Goal: Task Accomplishment & Management: Manage account settings

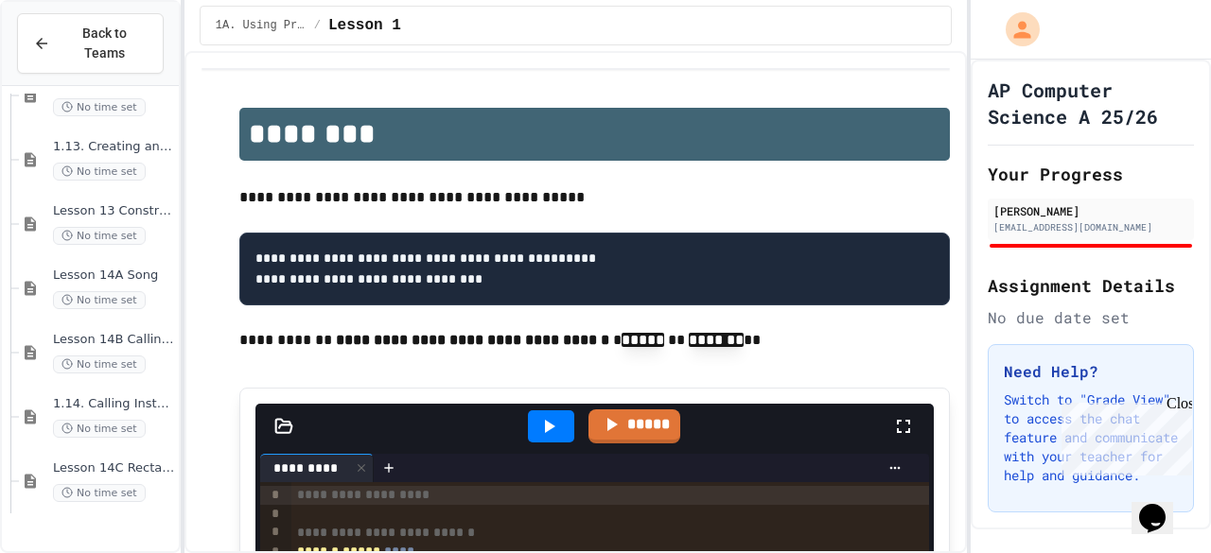
scroll to position [709, 0]
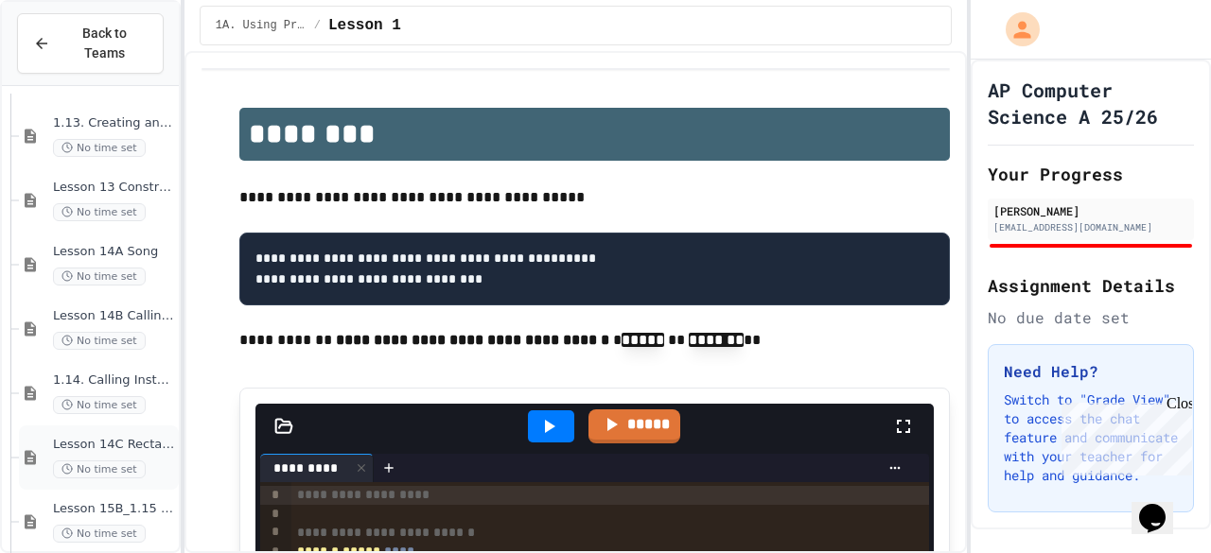
click at [96, 465] on div "Lesson 14C Rectangle No time set" at bounding box center [99, 458] width 160 height 64
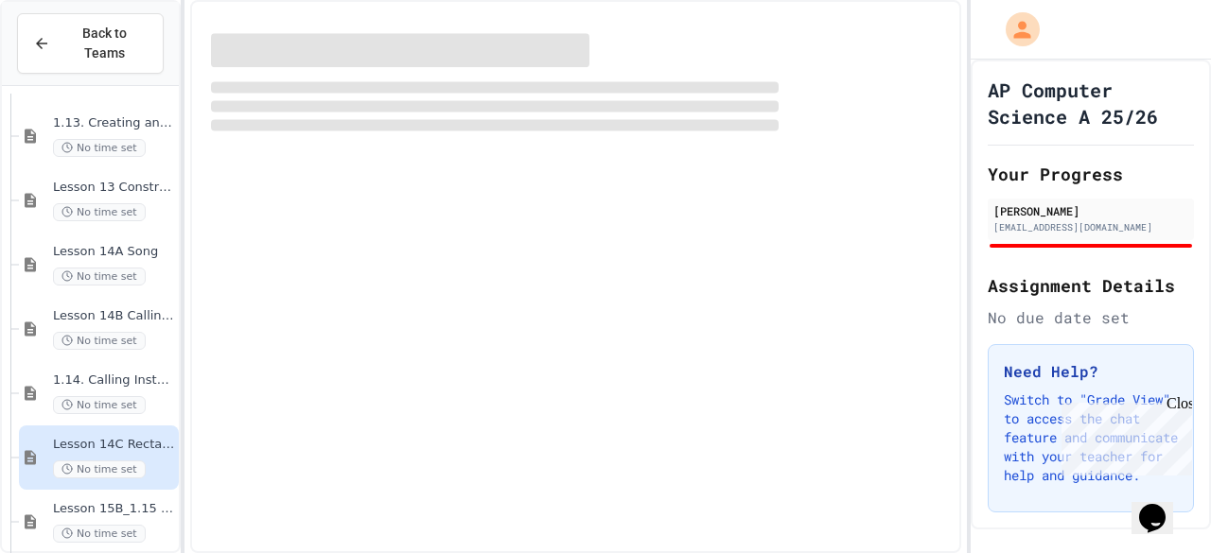
scroll to position [687, 0]
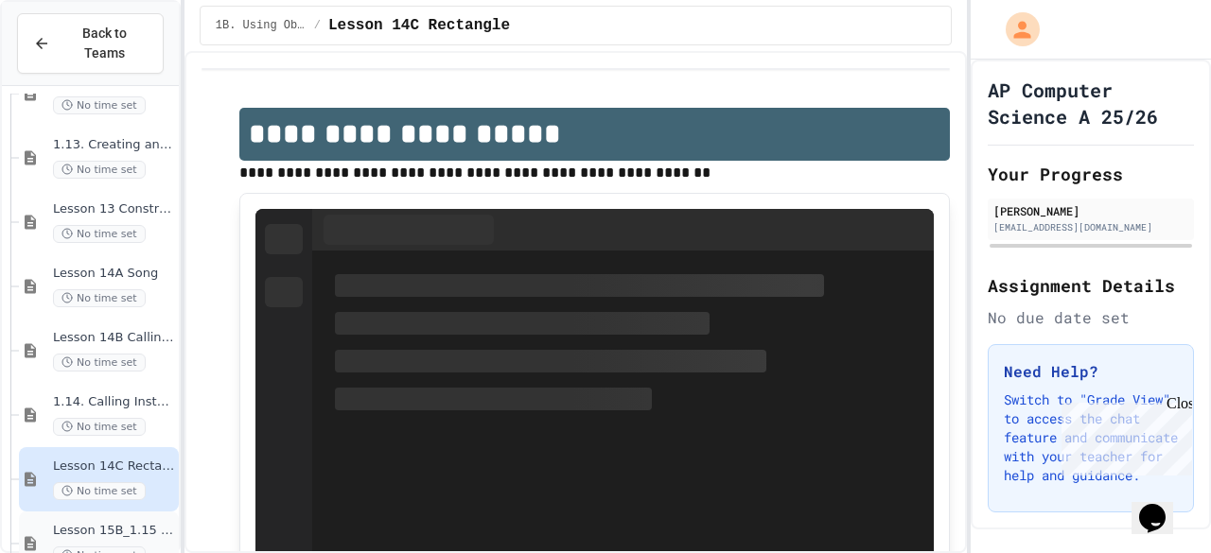
click at [89, 523] on div "Lesson 15B_1.15 String Methods Demonstration No time set" at bounding box center [114, 544] width 122 height 42
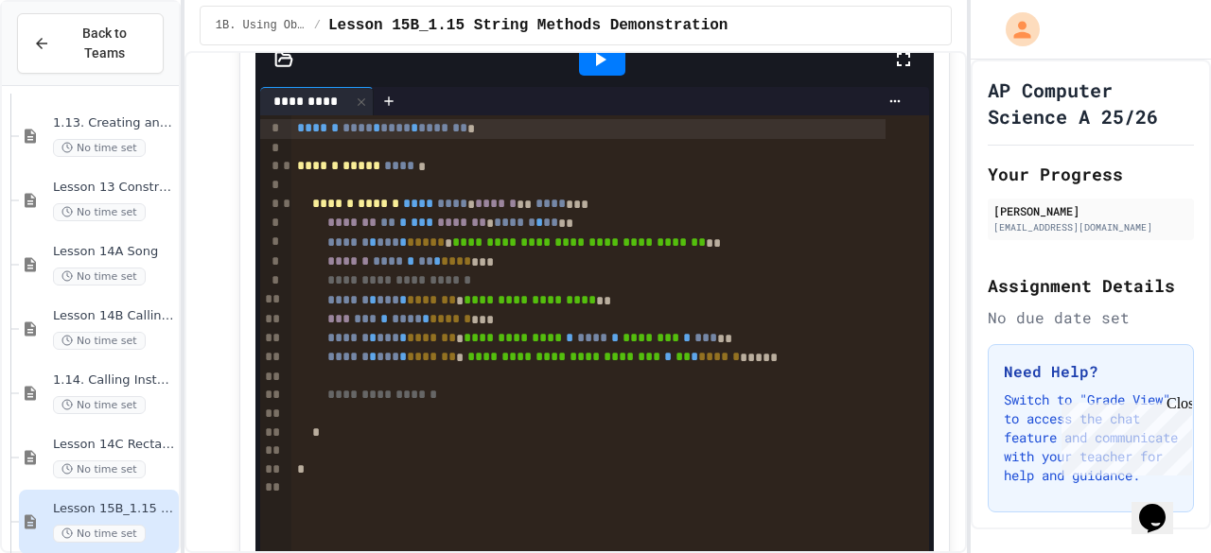
scroll to position [245, 0]
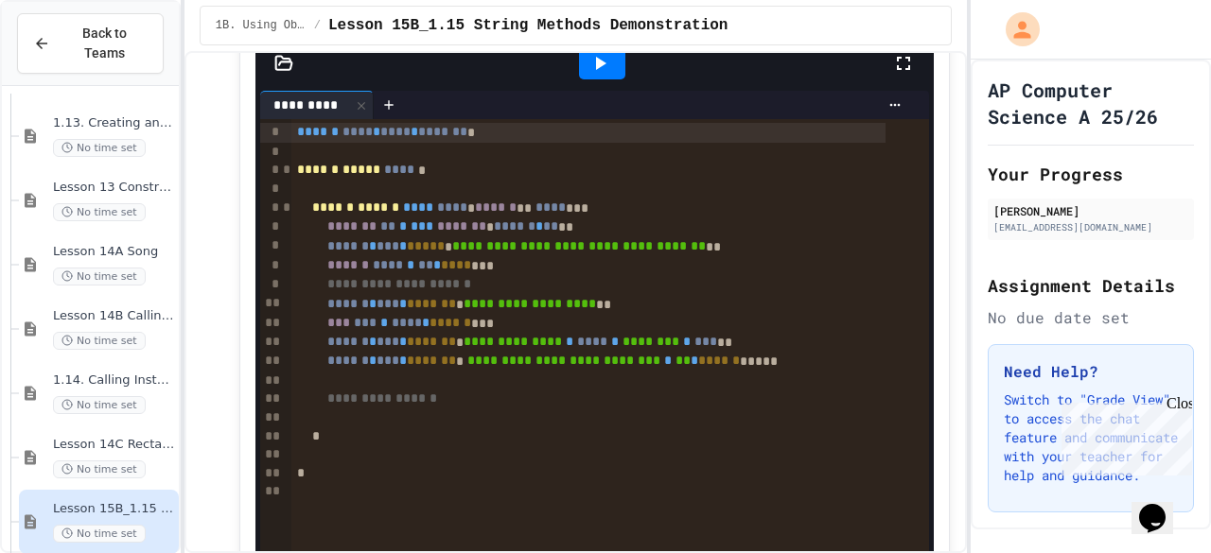
click at [579, 68] on div at bounding box center [602, 63] width 46 height 32
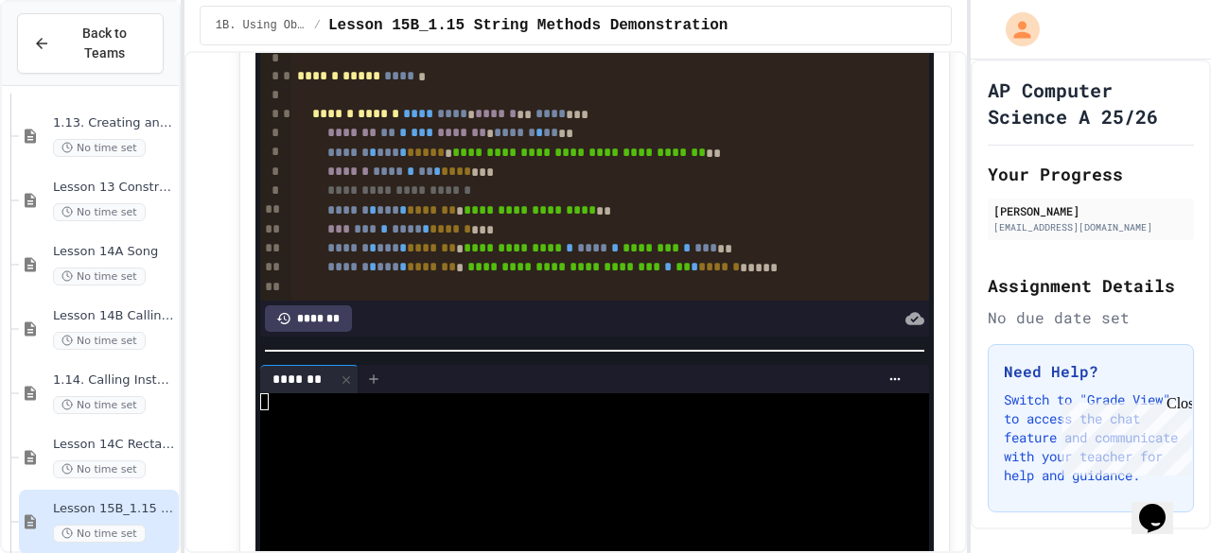
scroll to position [343, 0]
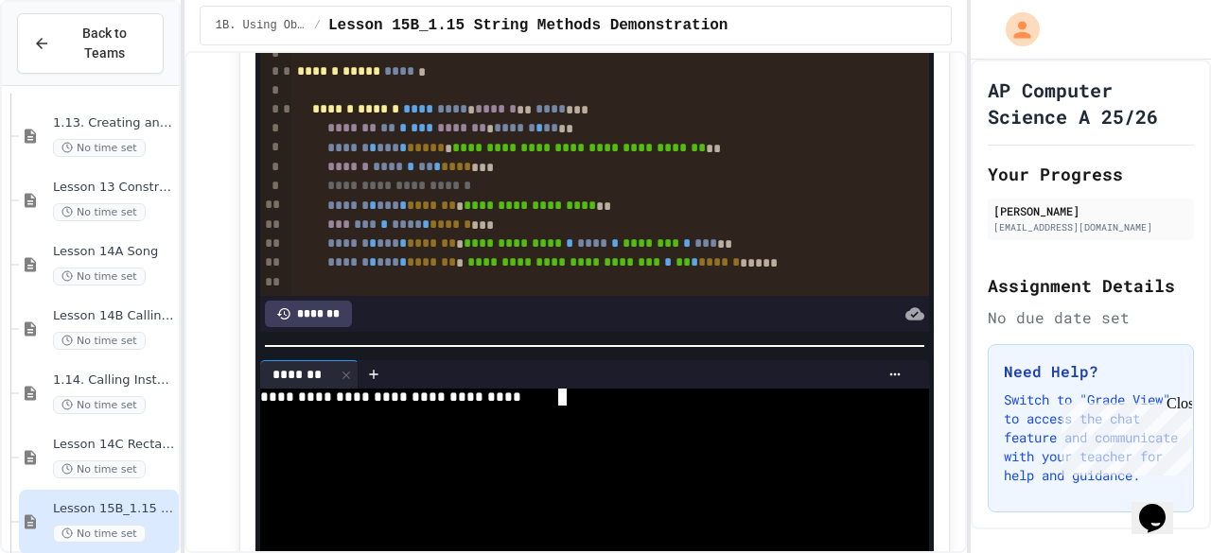
click at [664, 471] on div at bounding box center [571, 479] width 622 height 16
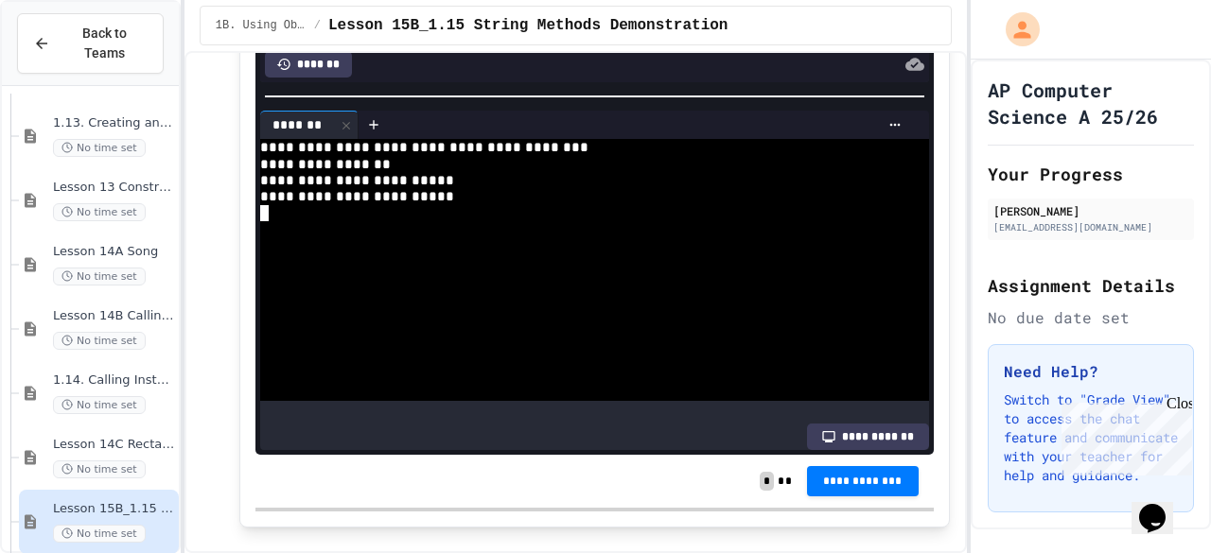
scroll to position [594, 0]
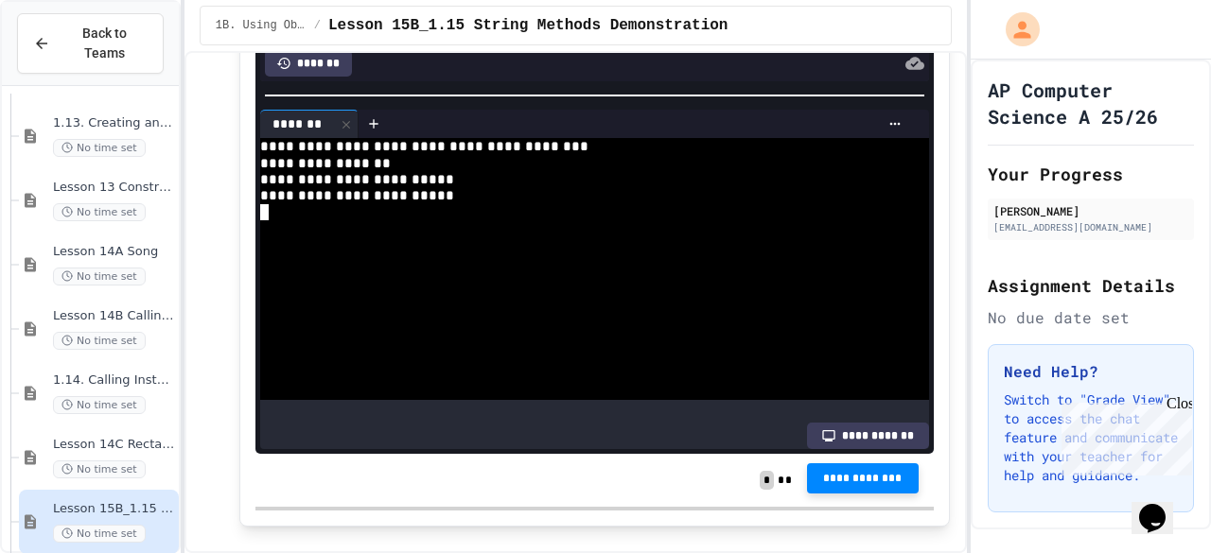
click at [807, 476] on button "**********" at bounding box center [863, 479] width 112 height 30
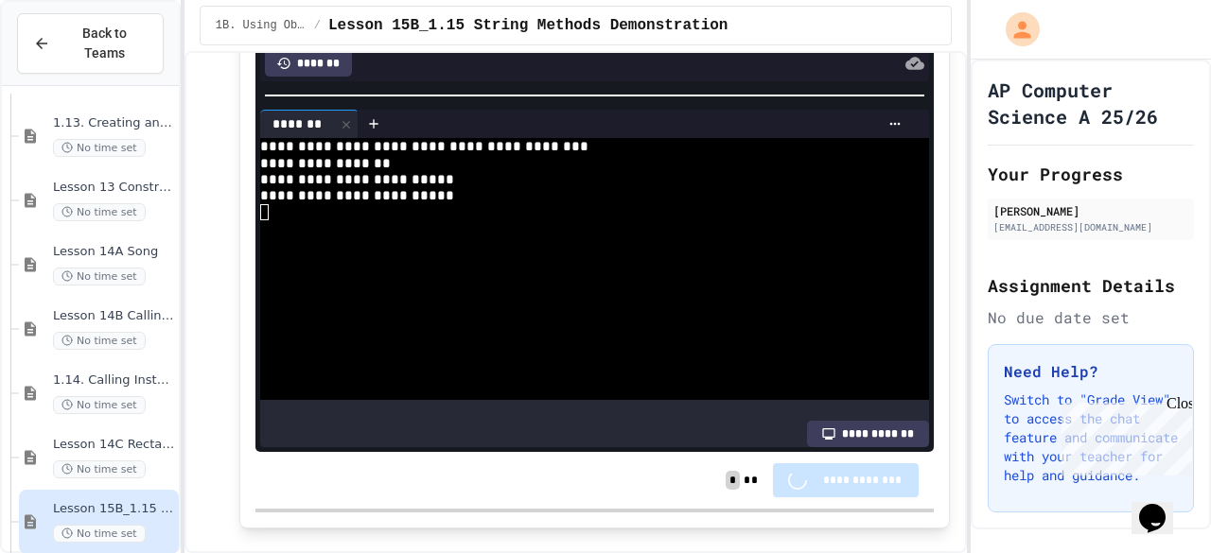
scroll to position [593, 0]
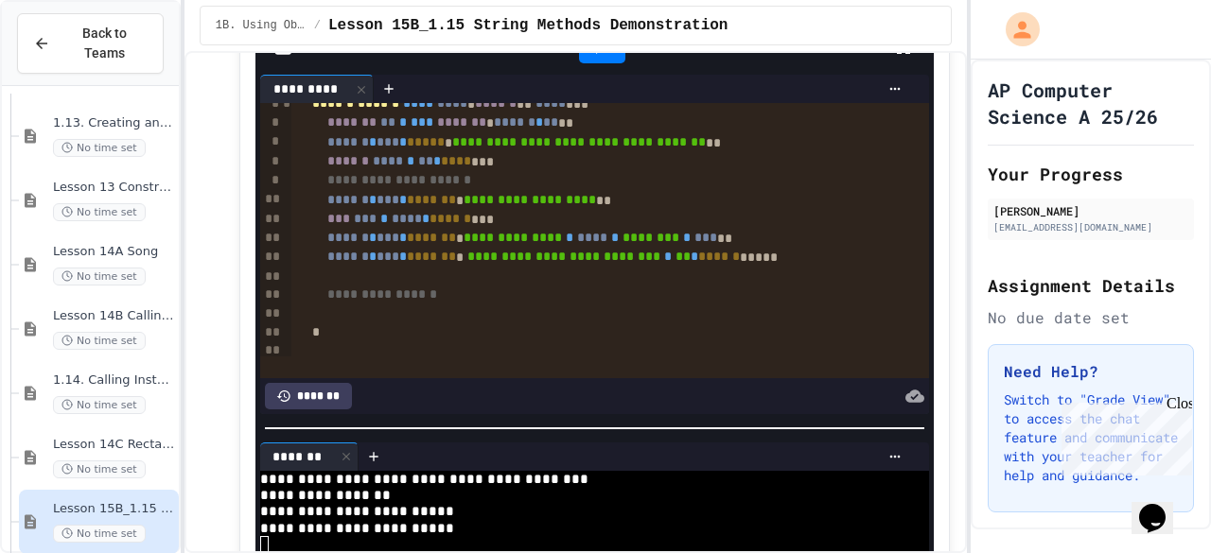
scroll to position [175, 0]
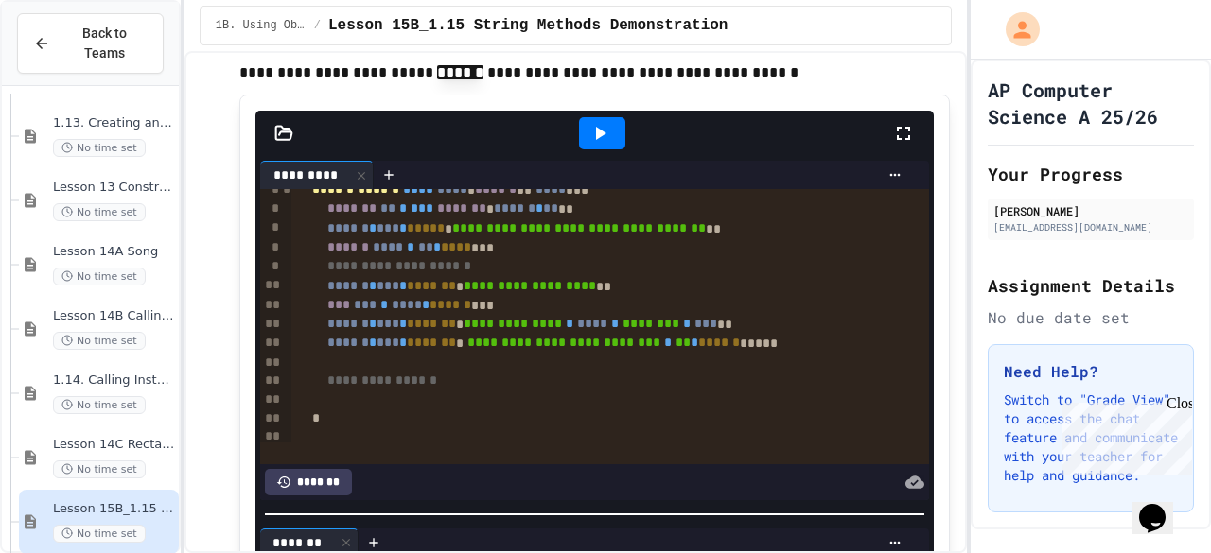
click at [602, 141] on icon at bounding box center [599, 133] width 23 height 23
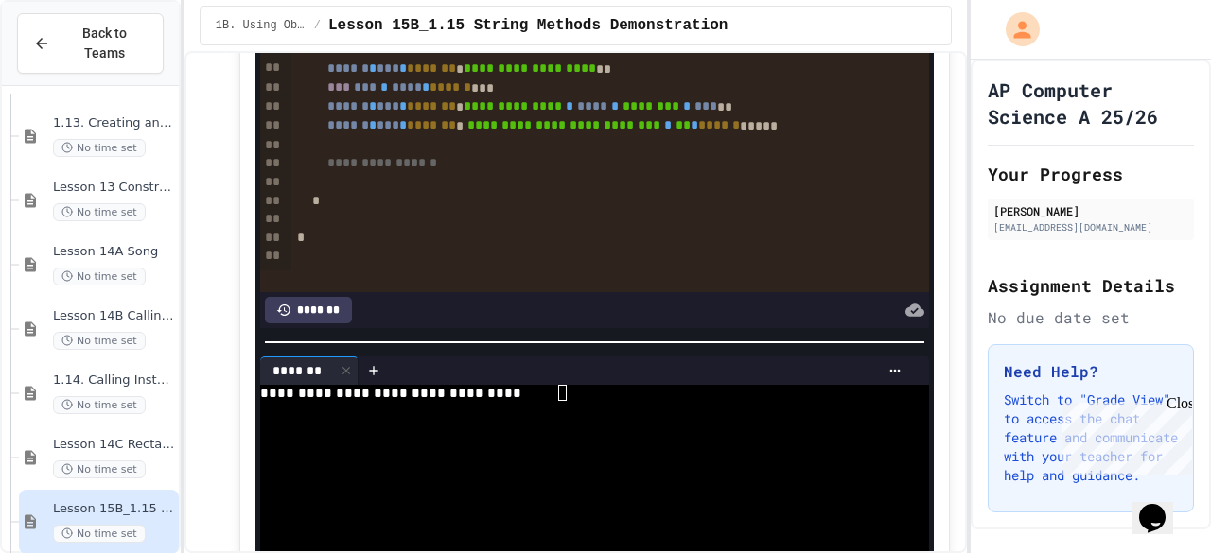
scroll to position [375, 0]
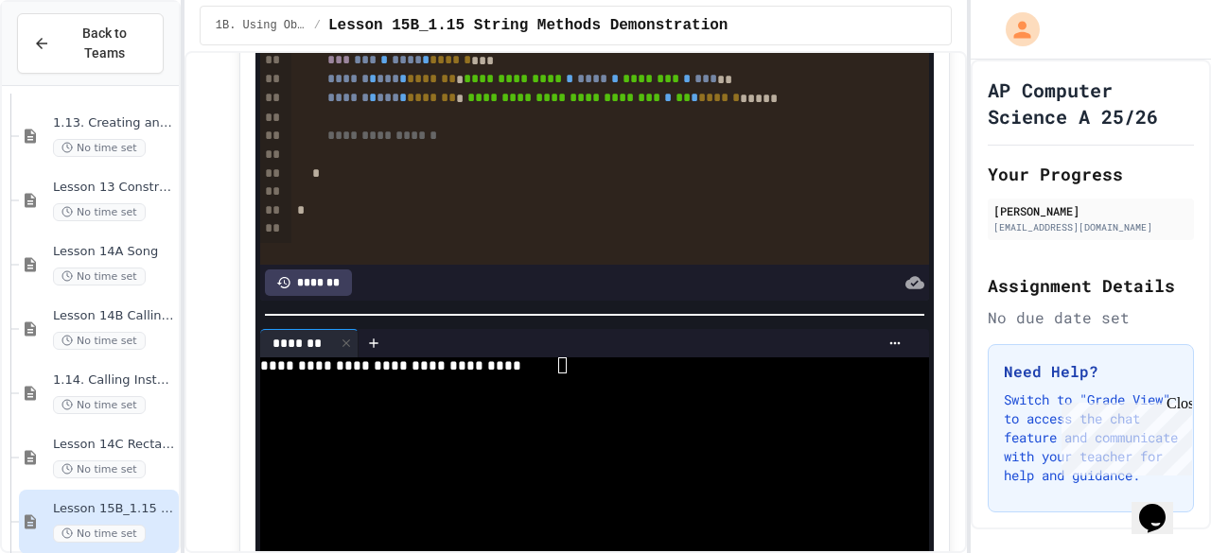
click at [674, 374] on div at bounding box center [571, 382] width 622 height 16
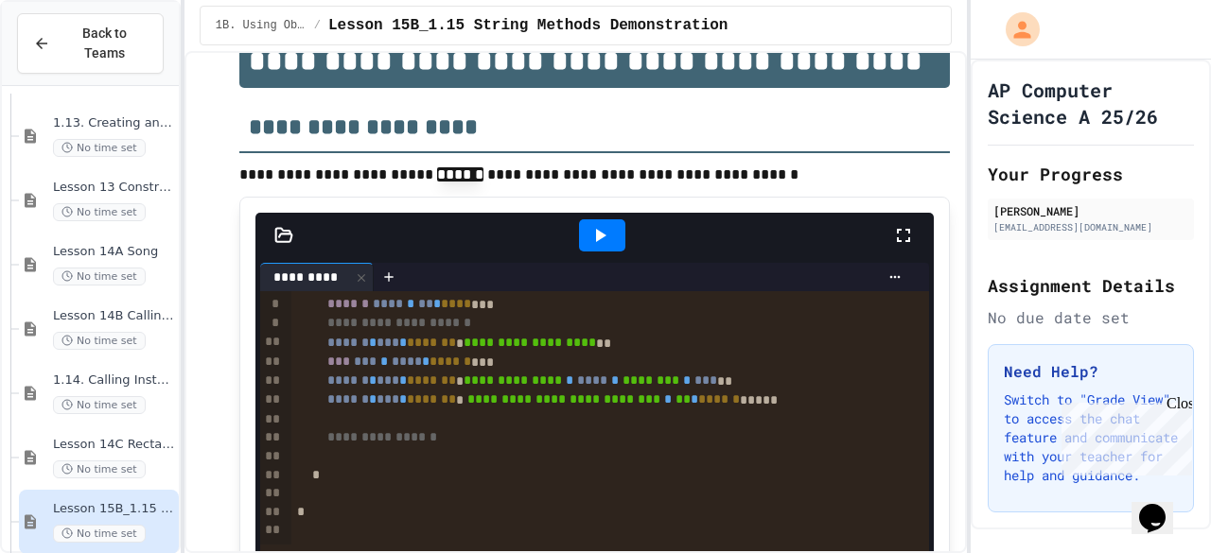
scroll to position [70, 0]
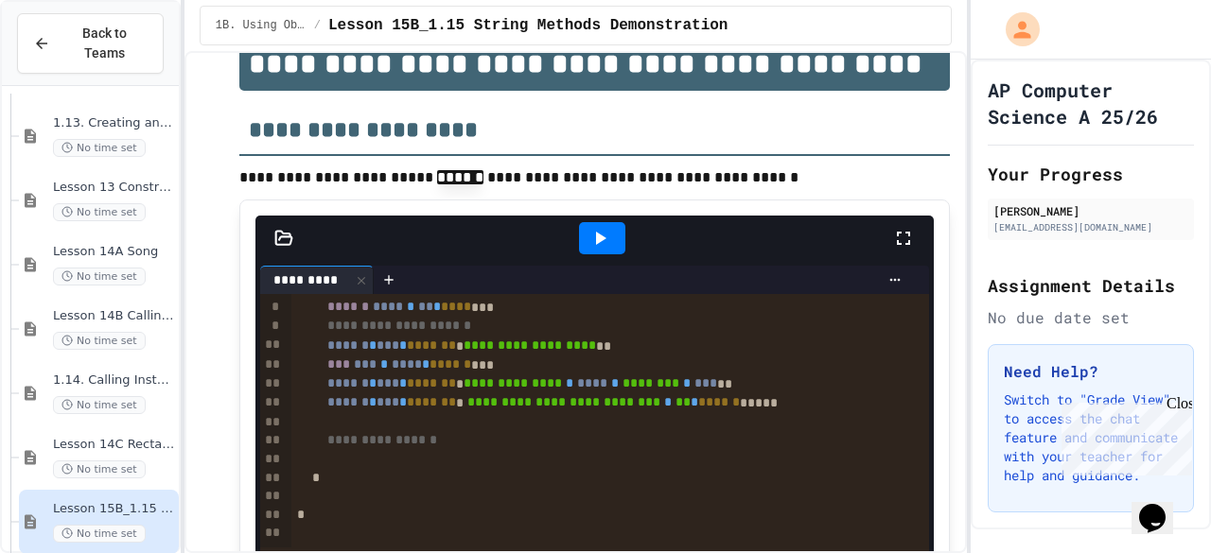
click at [604, 222] on div at bounding box center [602, 238] width 46 height 32
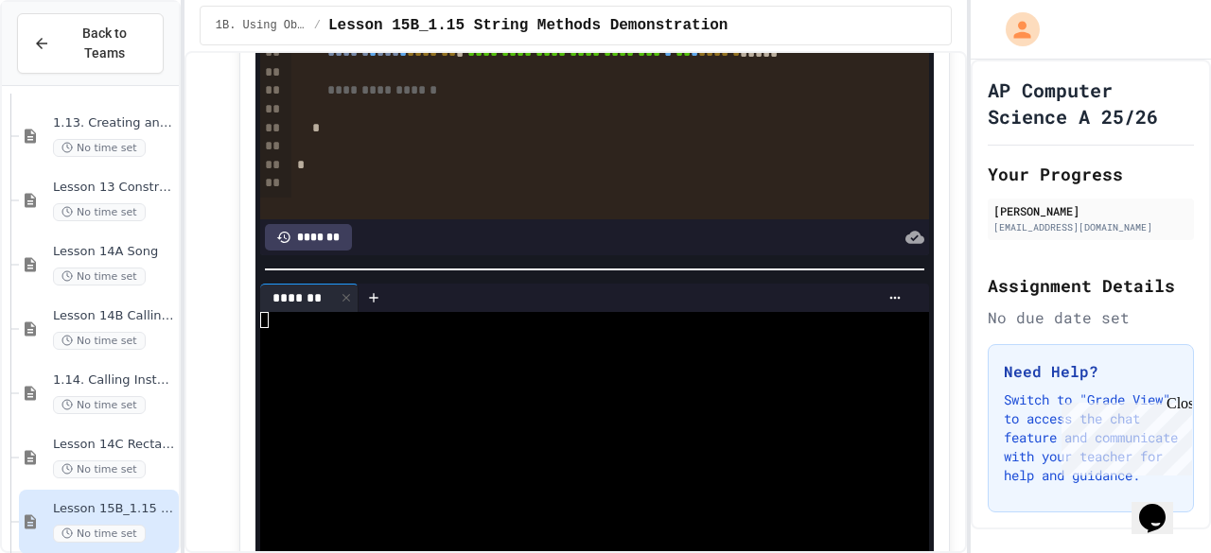
scroll to position [421, 0]
click at [587, 414] on div at bounding box center [571, 418] width 622 height 16
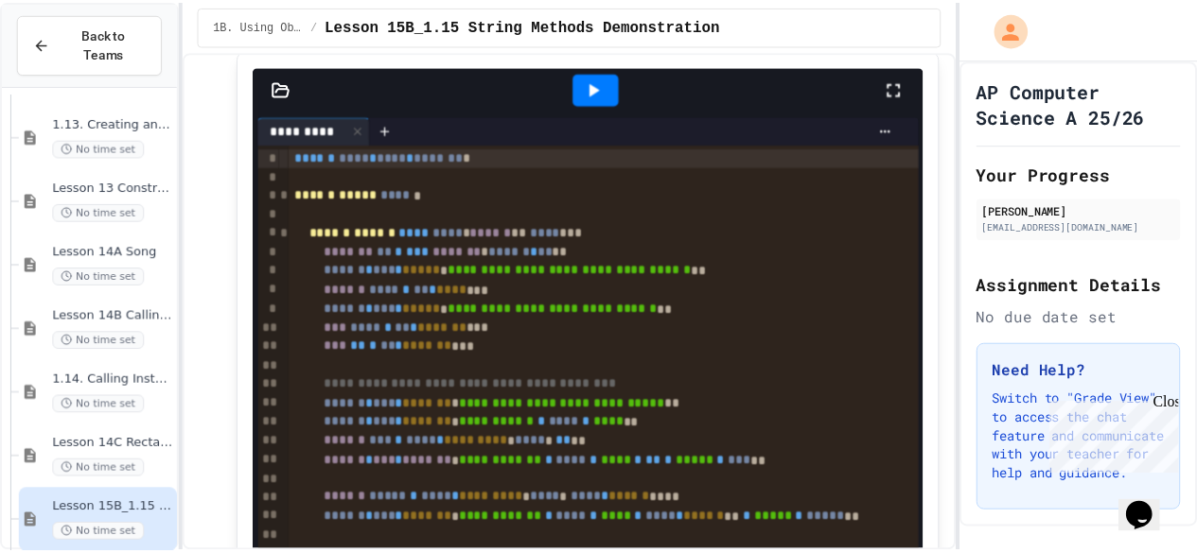
scroll to position [1288, 0]
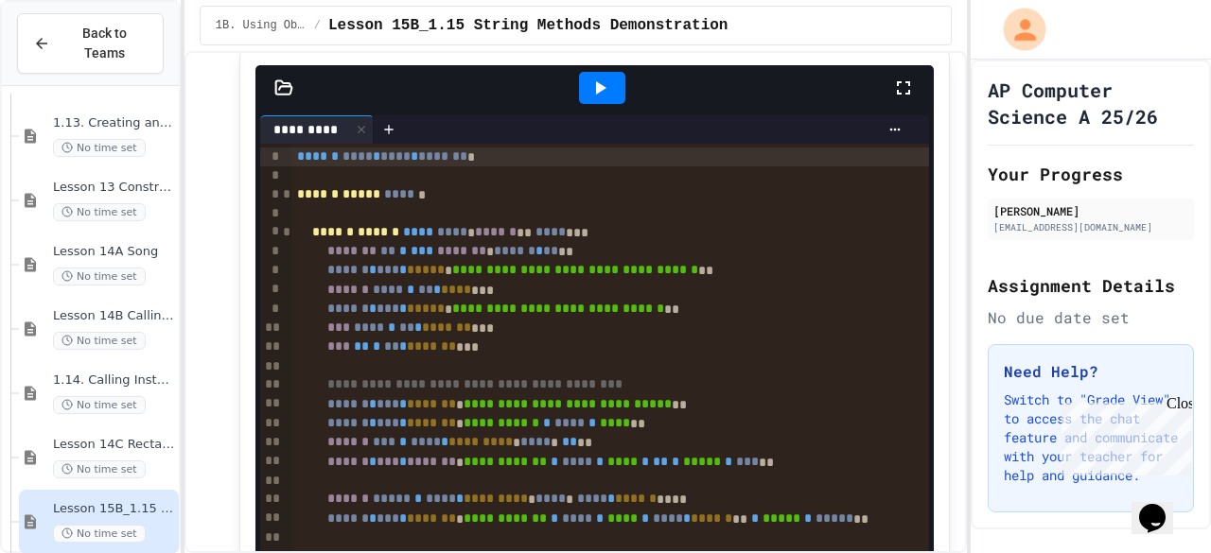
click at [1027, 39] on icon "My Account" at bounding box center [1024, 30] width 22 height 22
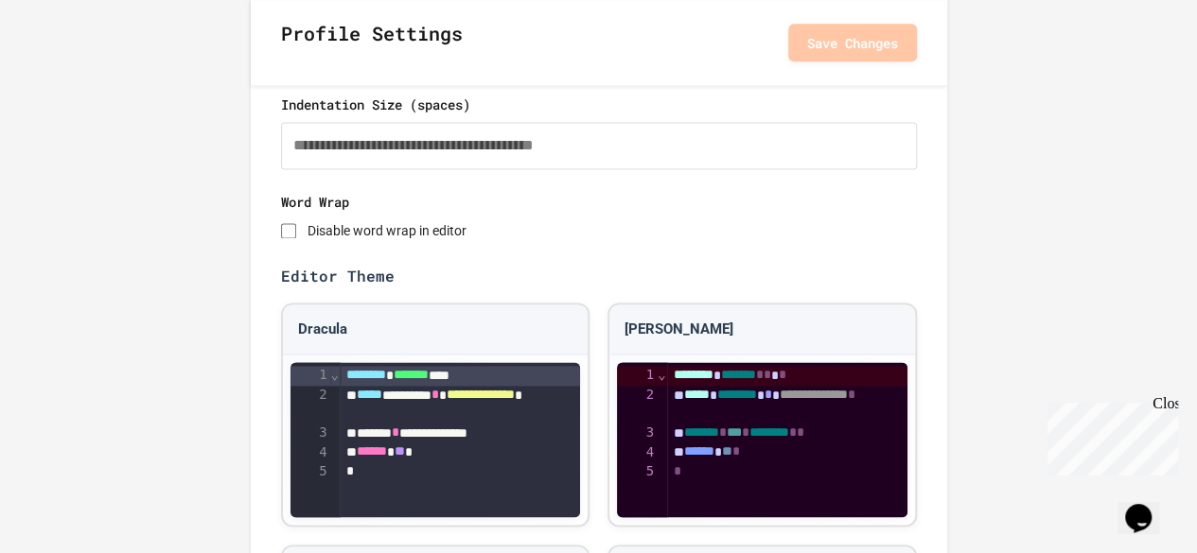
scroll to position [1283, 0]
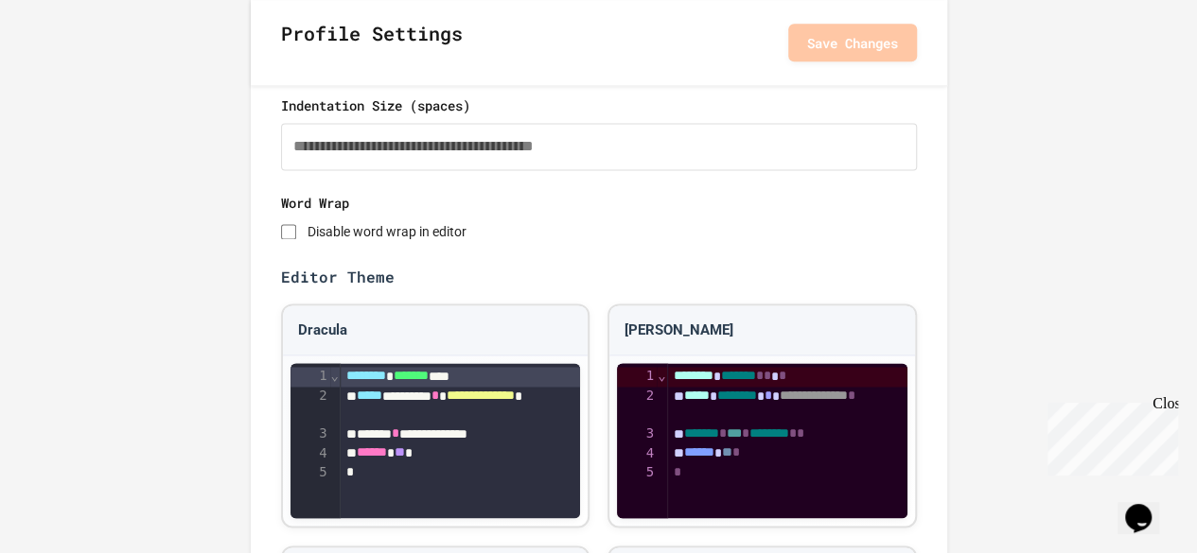
click at [880, 46] on button "Save Changes" at bounding box center [852, 42] width 129 height 38
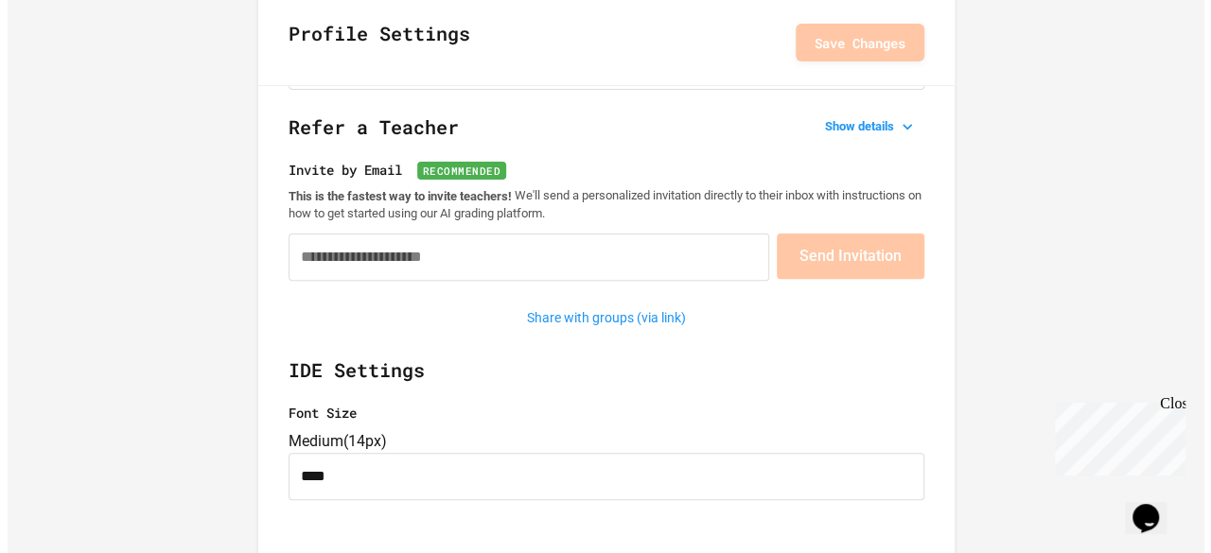
scroll to position [0, 0]
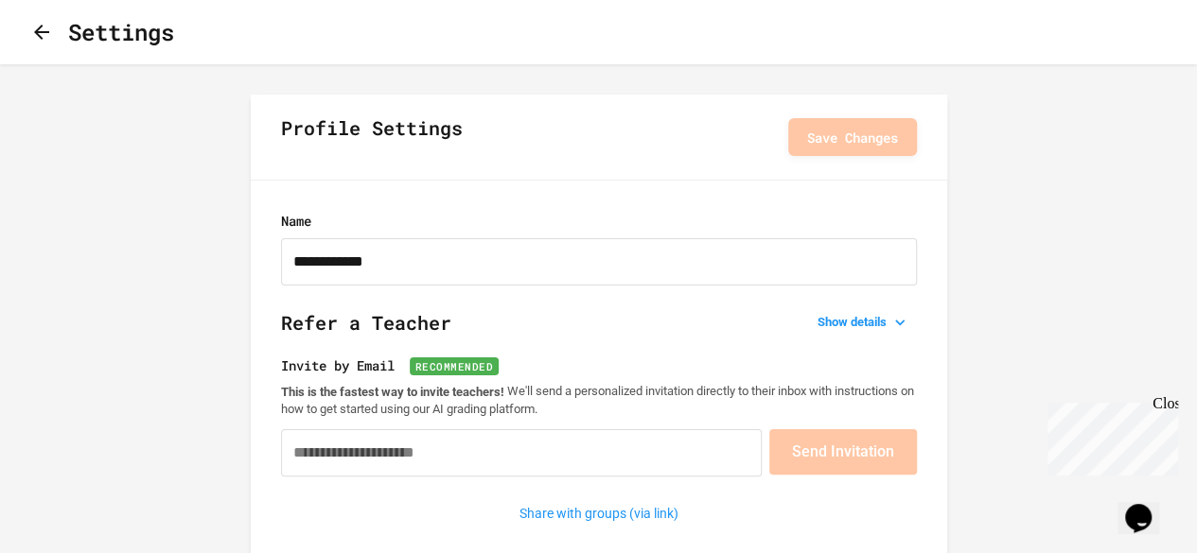
click at [53, 28] on icon "button" at bounding box center [41, 32] width 23 height 23
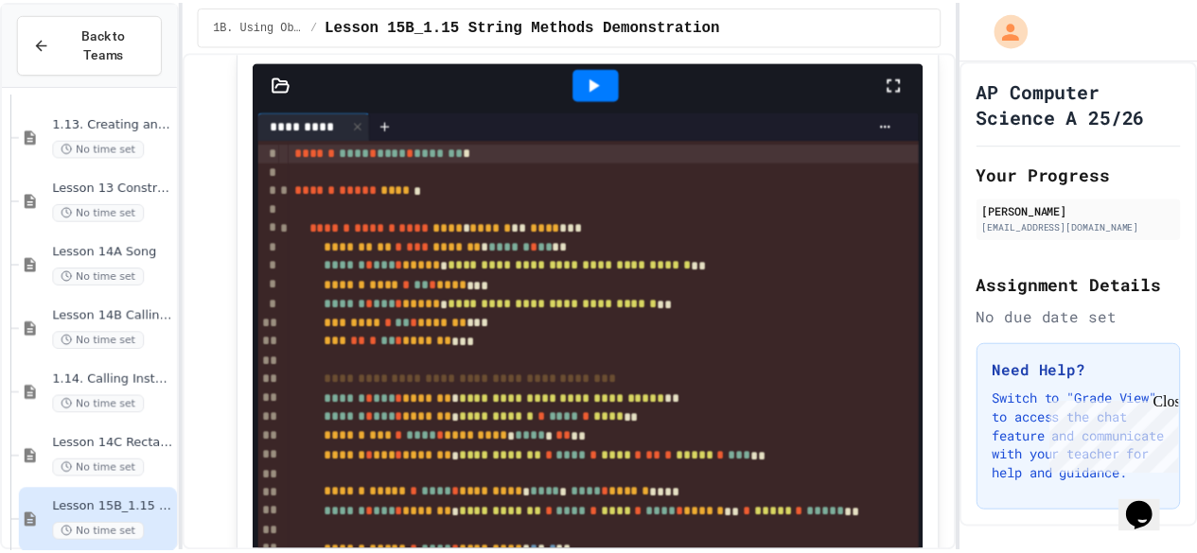
scroll to position [1368, 0]
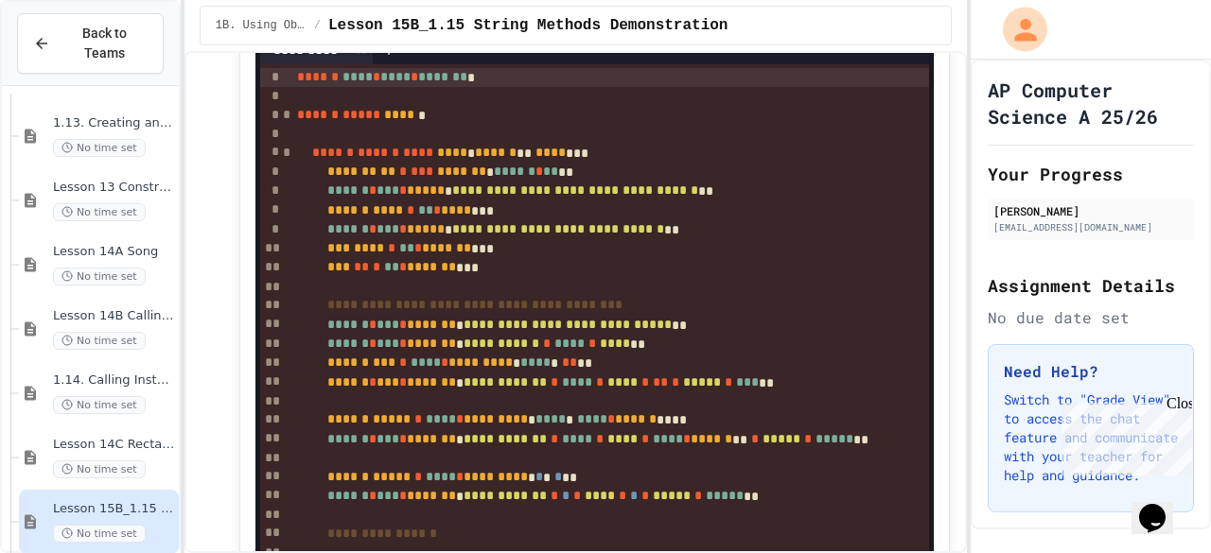
click at [1017, 20] on icon "My Account" at bounding box center [1023, 28] width 33 height 33
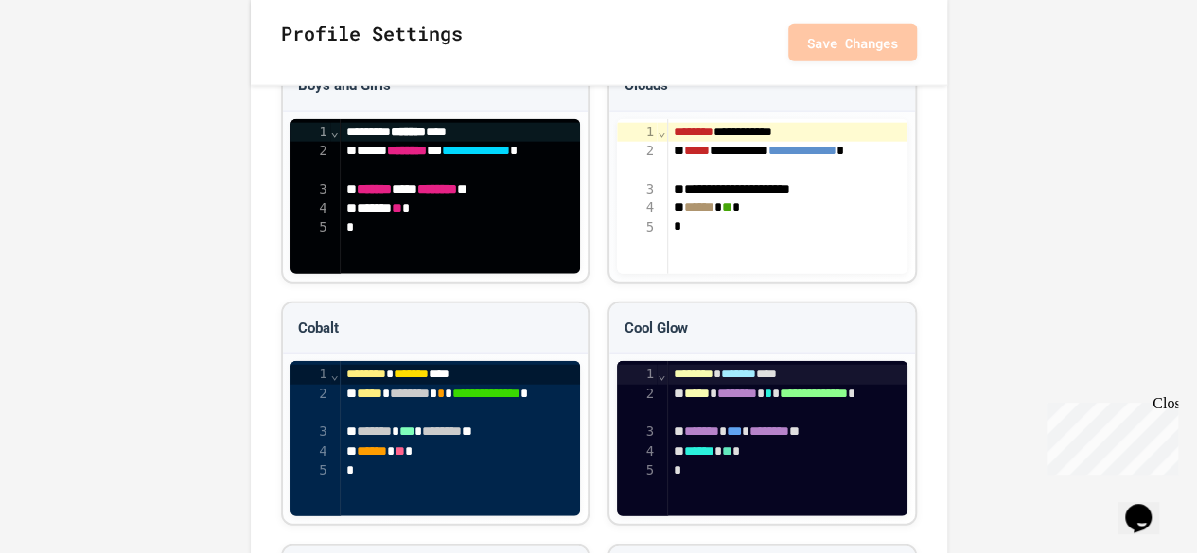
scroll to position [2357, 0]
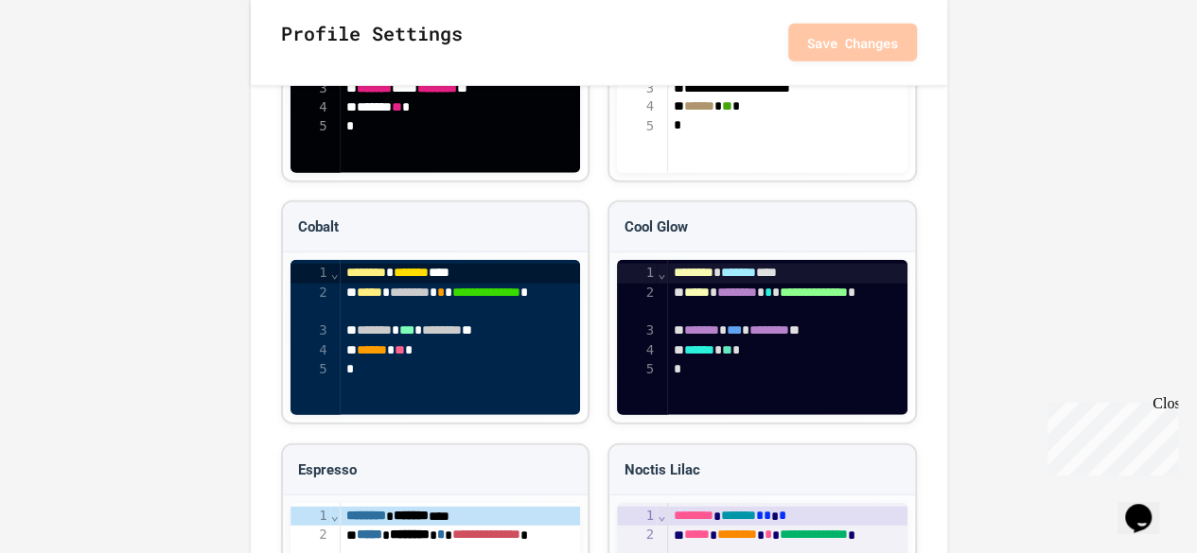
click at [850, 37] on button "Save Changes" at bounding box center [852, 42] width 129 height 38
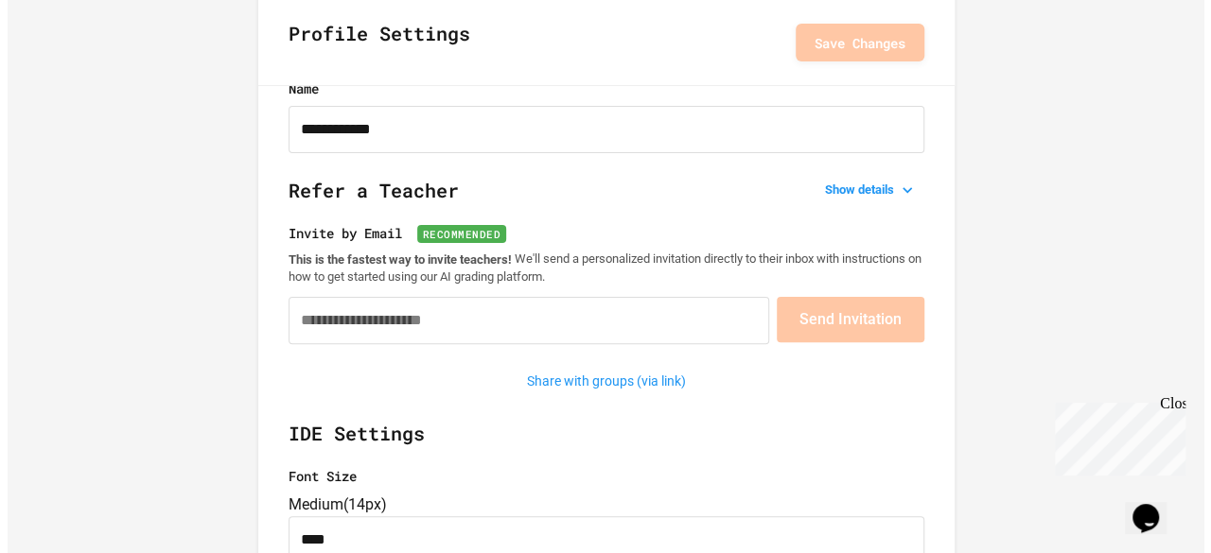
scroll to position [0, 0]
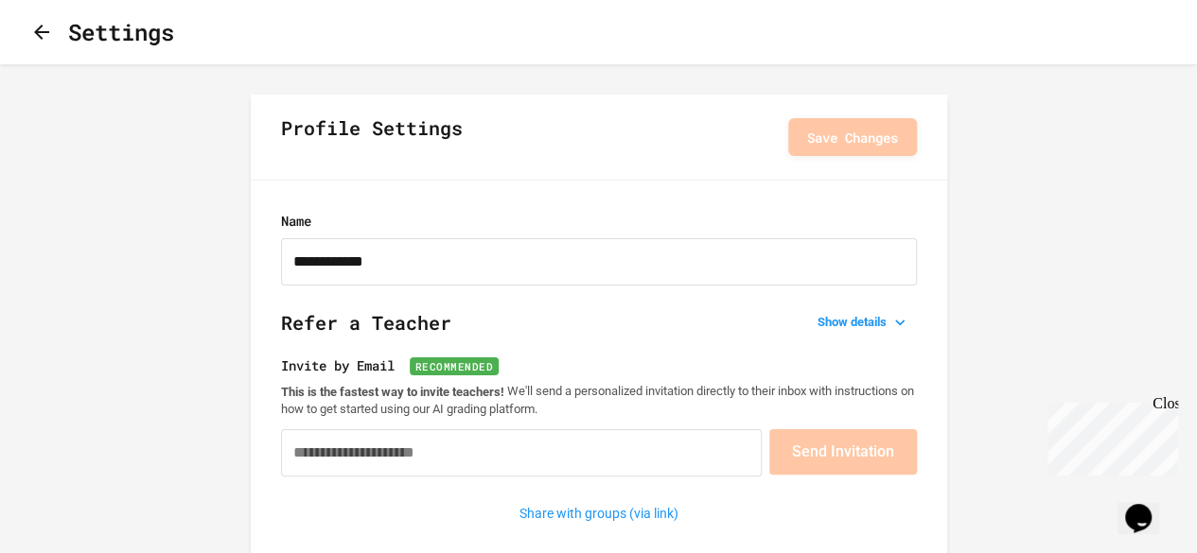
click at [36, 26] on button "button" at bounding box center [41, 33] width 23 height 24
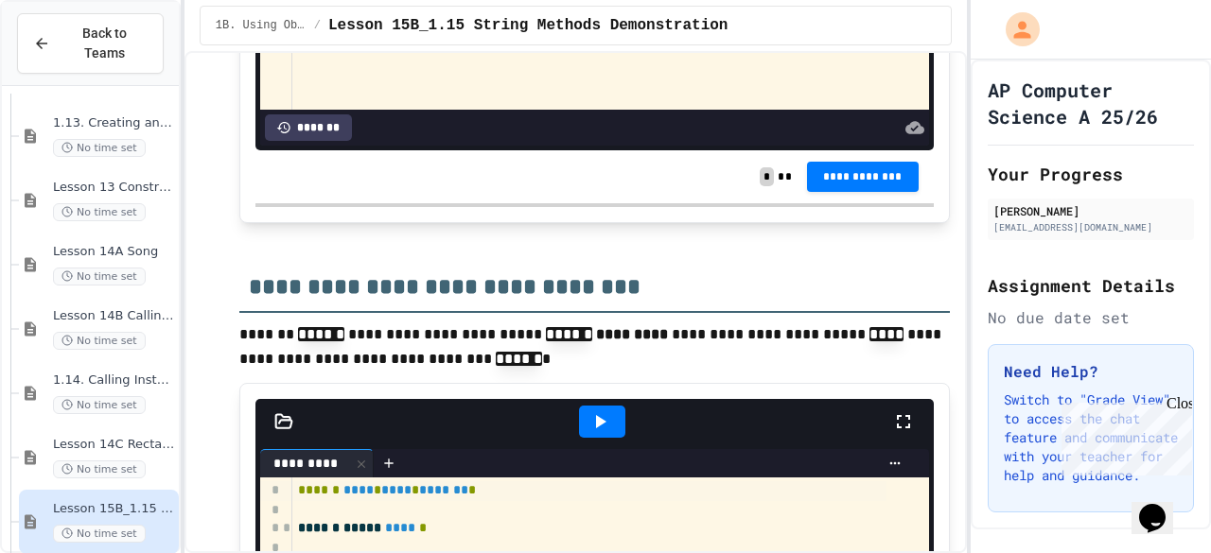
scroll to position [1955, 0]
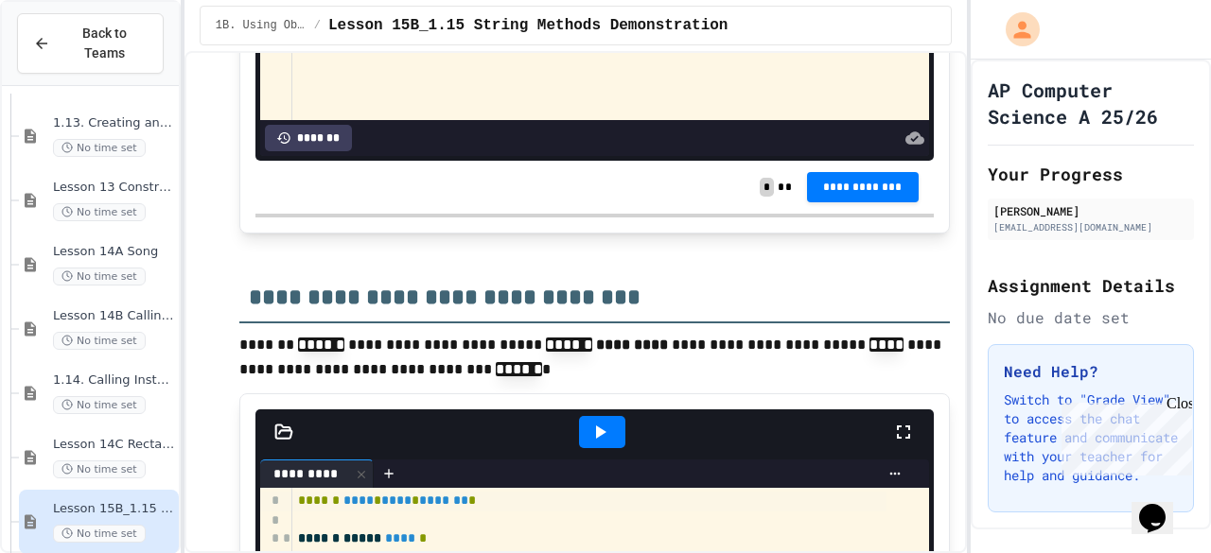
click at [579, 416] on div at bounding box center [602, 432] width 46 height 32
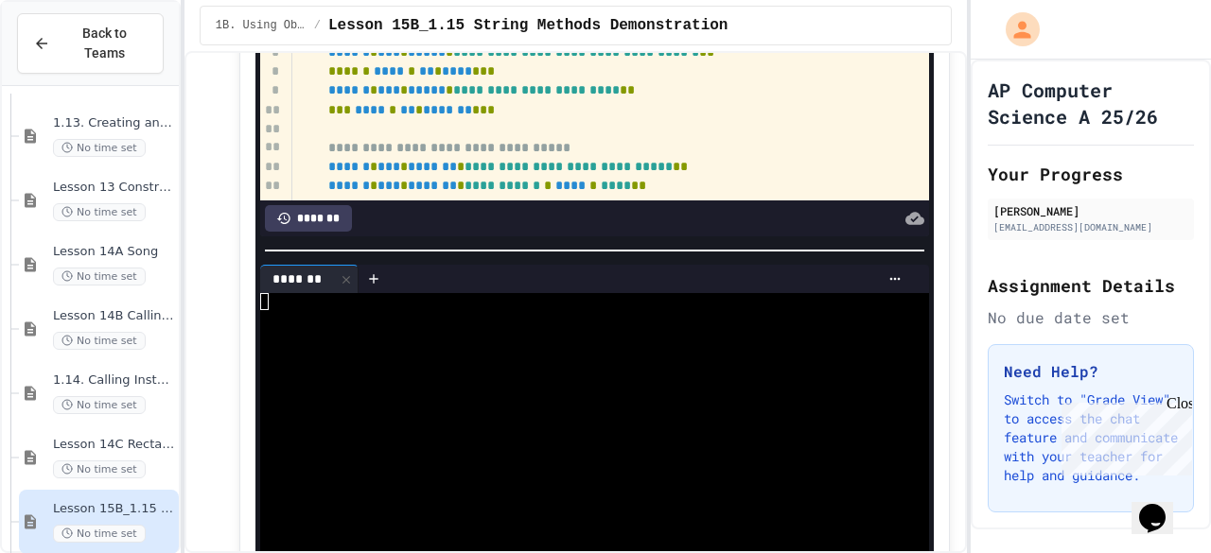
scroll to position [2520, 0]
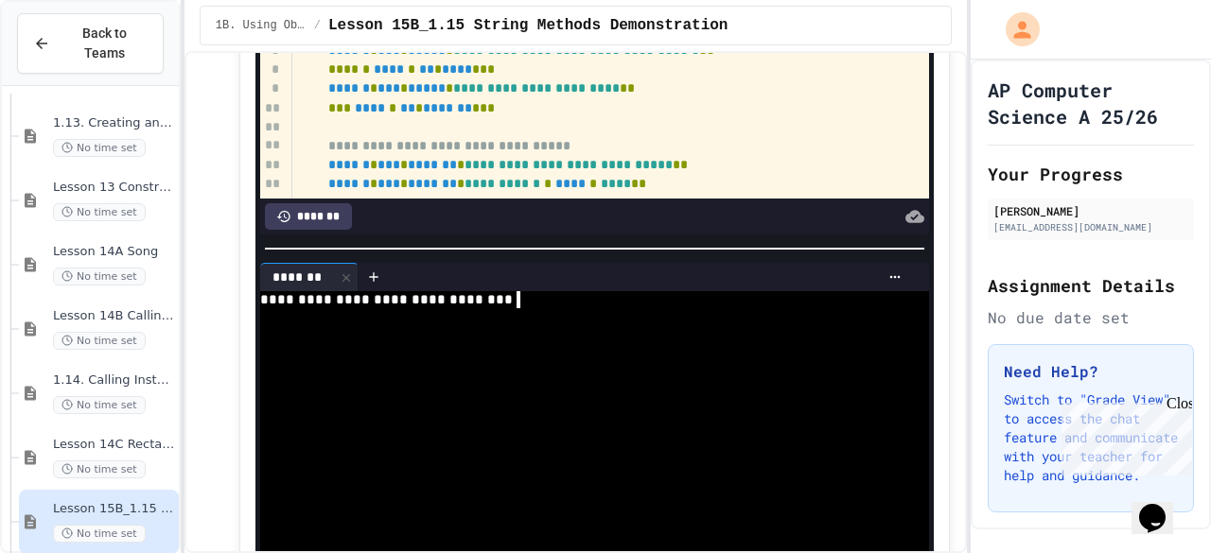
click at [732, 360] on div at bounding box center [571, 366] width 622 height 16
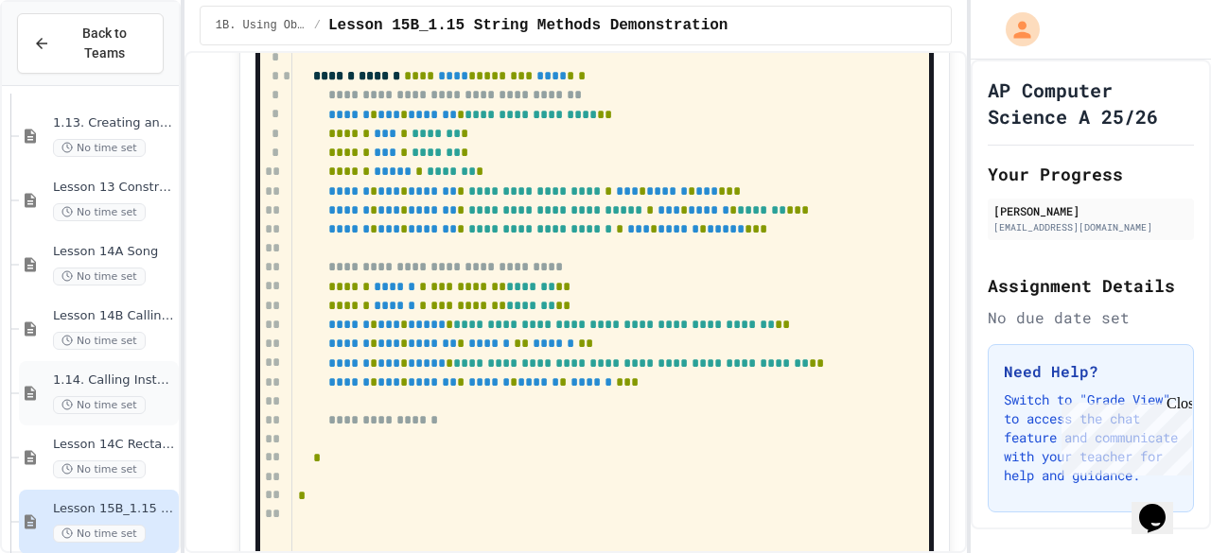
scroll to position [773, 0]
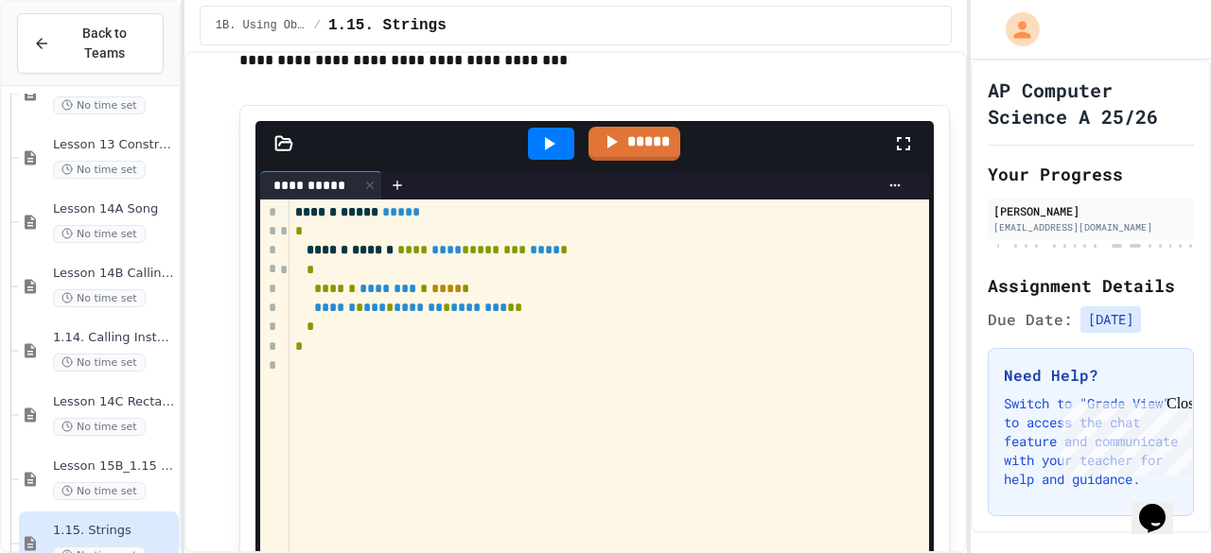
scroll to position [427, 0]
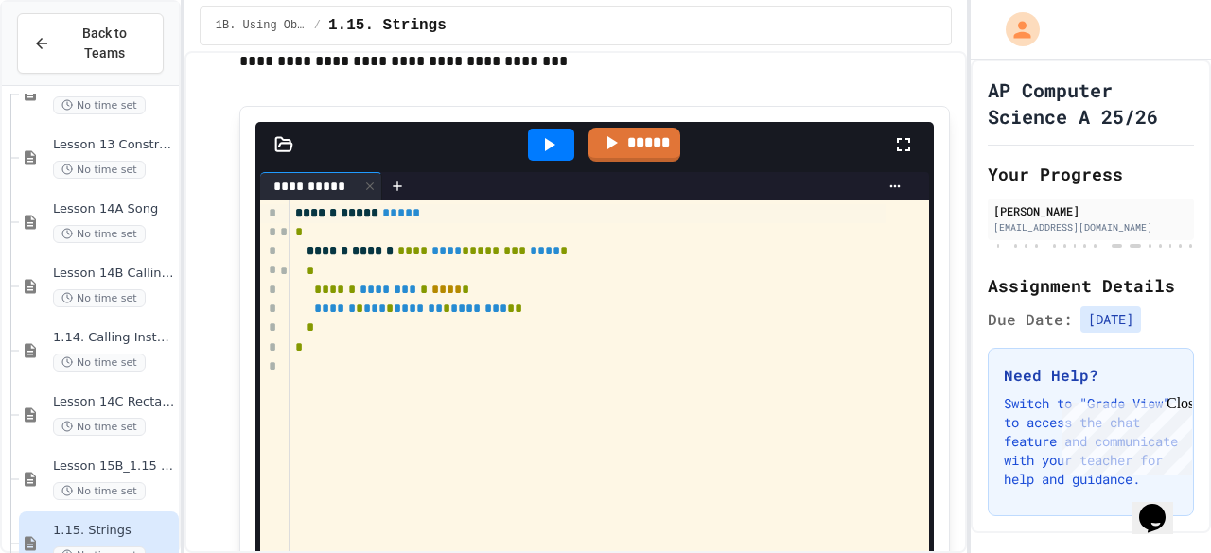
click at [532, 158] on div at bounding box center [550, 144] width 65 height 51
click at [552, 136] on icon at bounding box center [548, 144] width 23 height 23
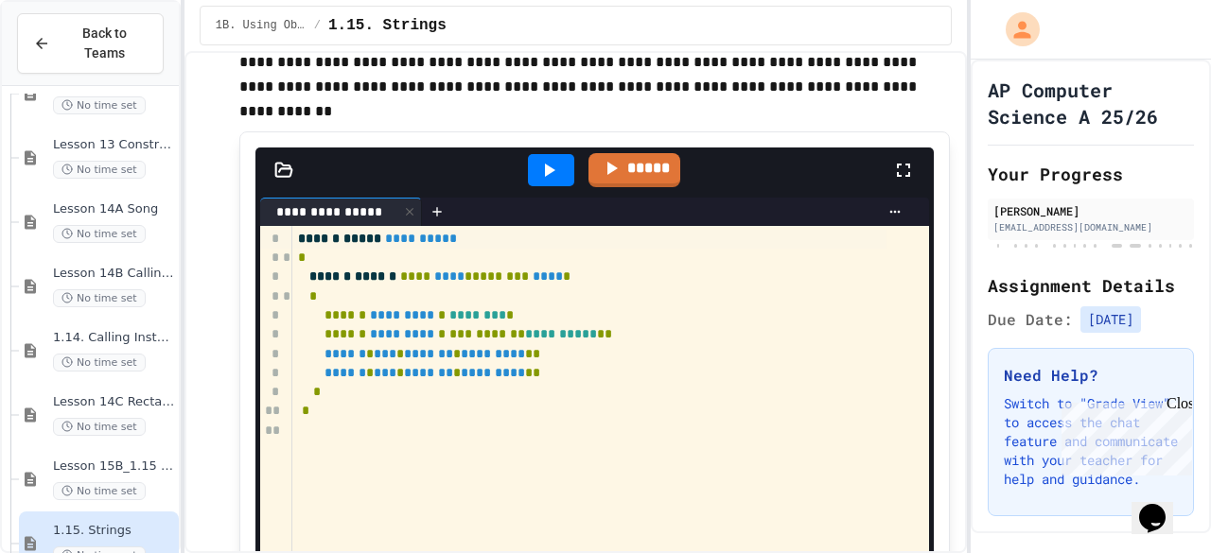
scroll to position [2265, 0]
